Goal: Navigation & Orientation: Find specific page/section

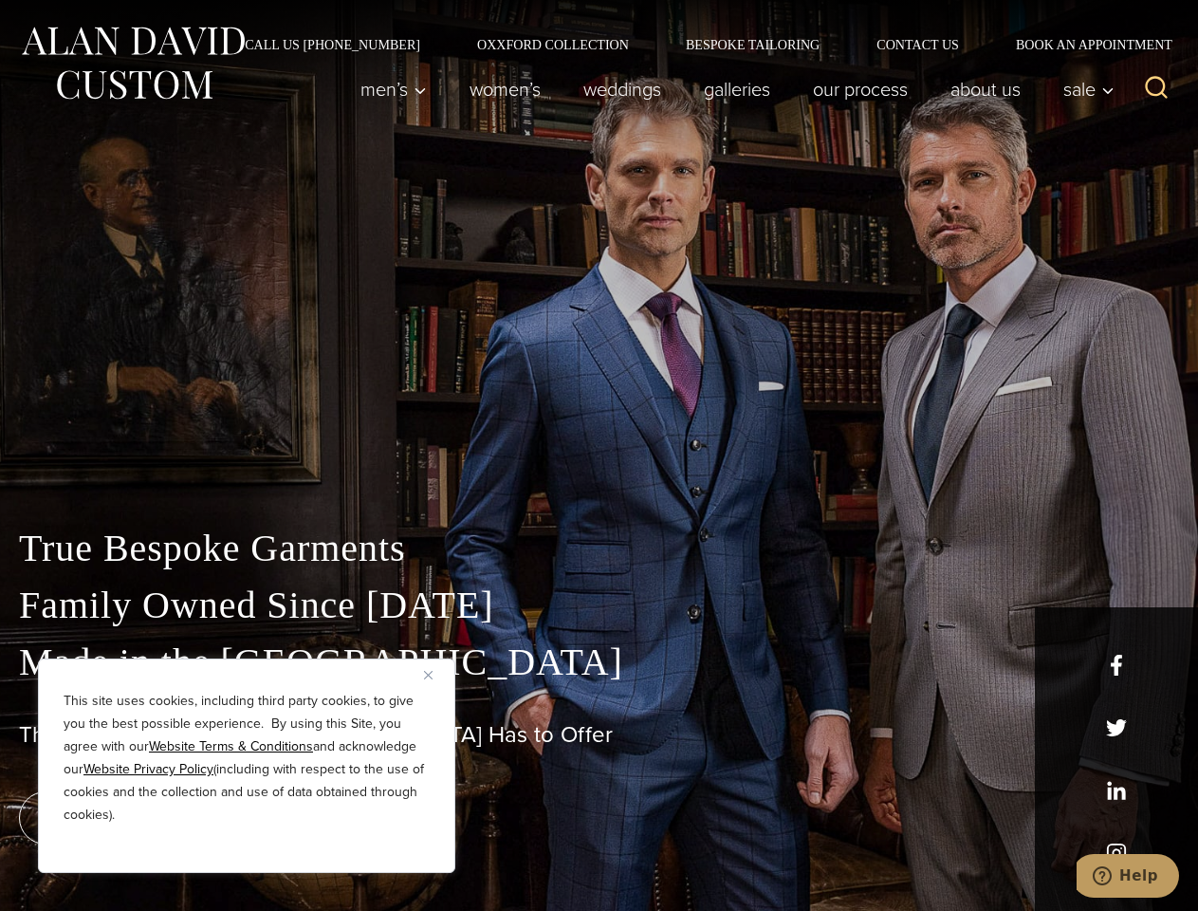
click at [599, 455] on div "True Bespoke Garments Family Owned Since [DATE] Made in [GEOGRAPHIC_DATA] The B…" at bounding box center [599, 668] width 1198 height 486
click at [435, 674] on button "Close" at bounding box center [435, 674] width 23 height 23
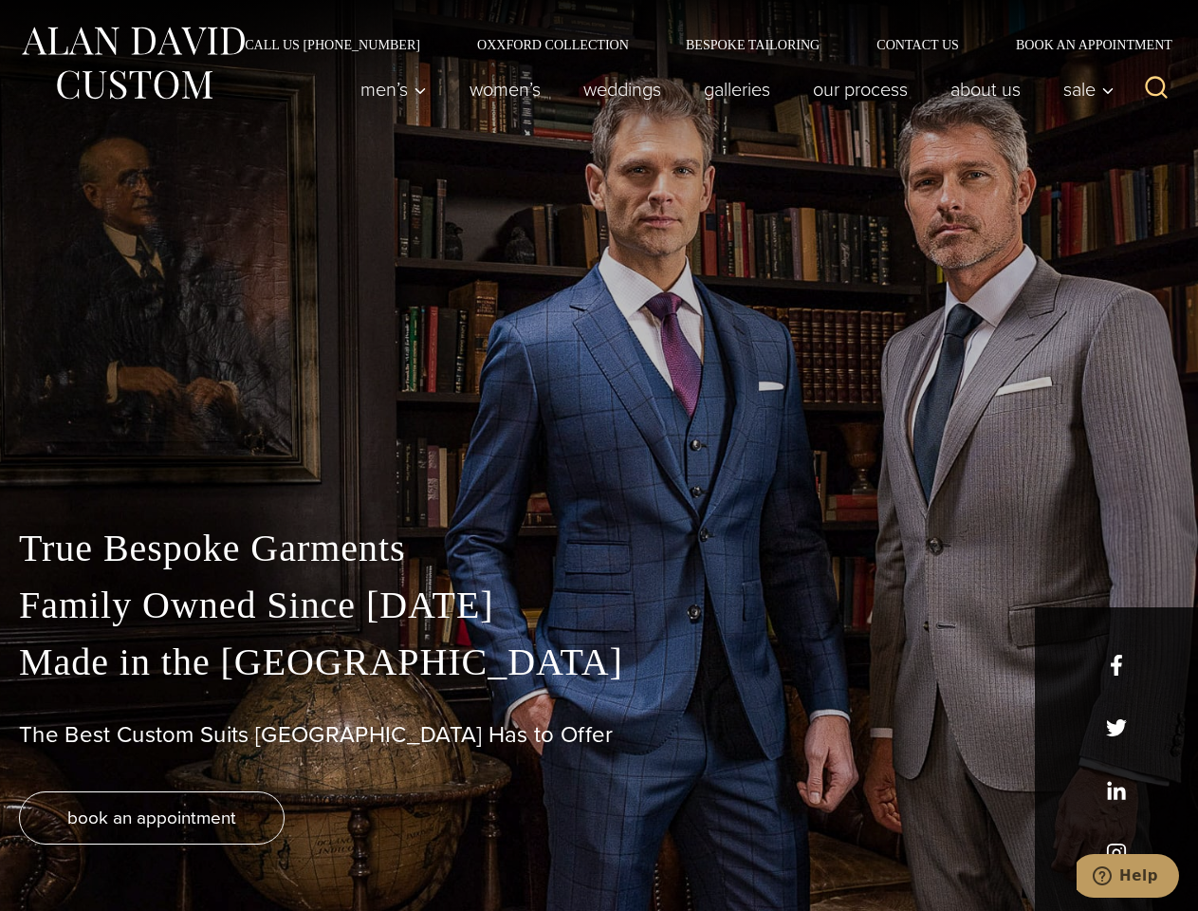
click at [247, 847] on div "True Bespoke Garments Family Owned Since [DATE] Made in [GEOGRAPHIC_DATA] The B…" at bounding box center [599, 715] width 1198 height 391
click at [1156, 89] on icon "Search" at bounding box center [1157, 88] width 28 height 28
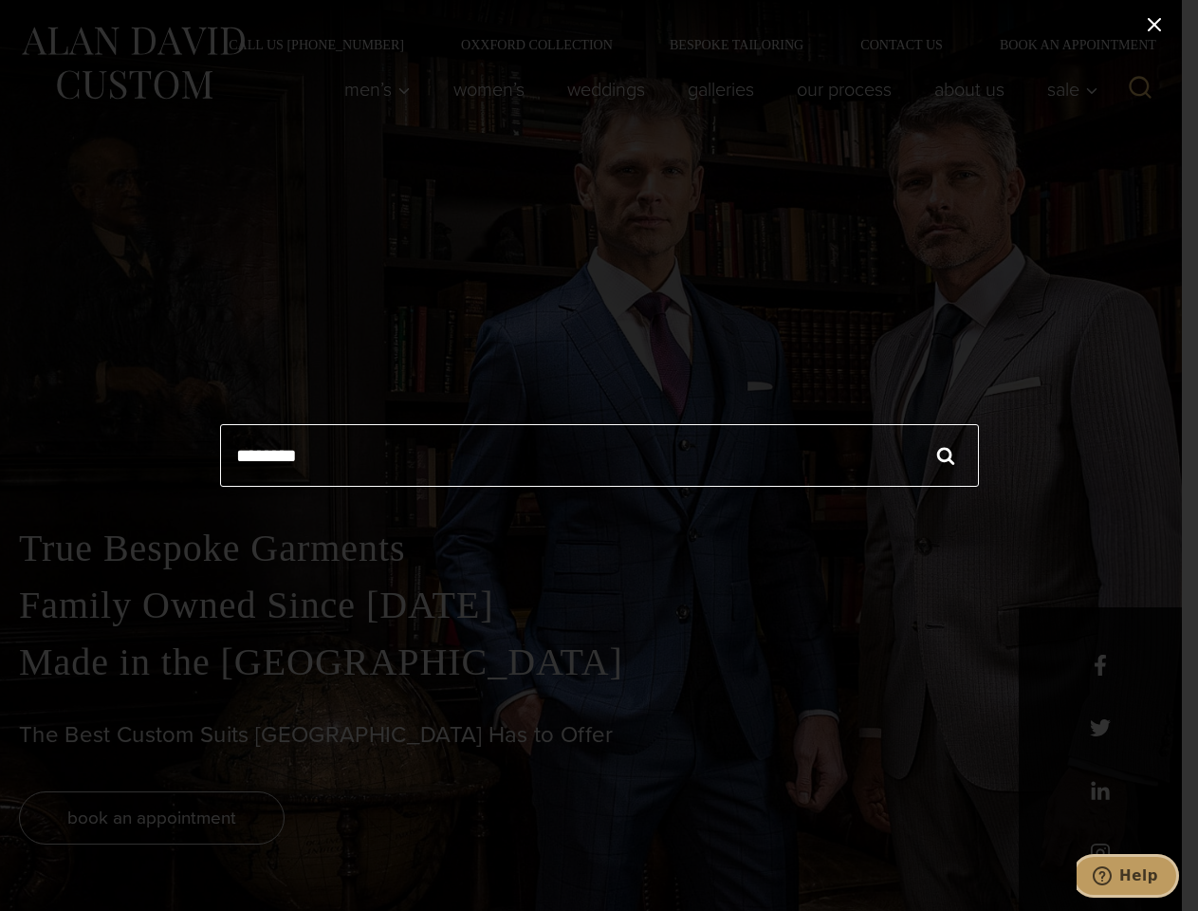
click at [1112, 875] on icon "Help" at bounding box center [1102, 875] width 19 height 19
